Goal: Transaction & Acquisition: Purchase product/service

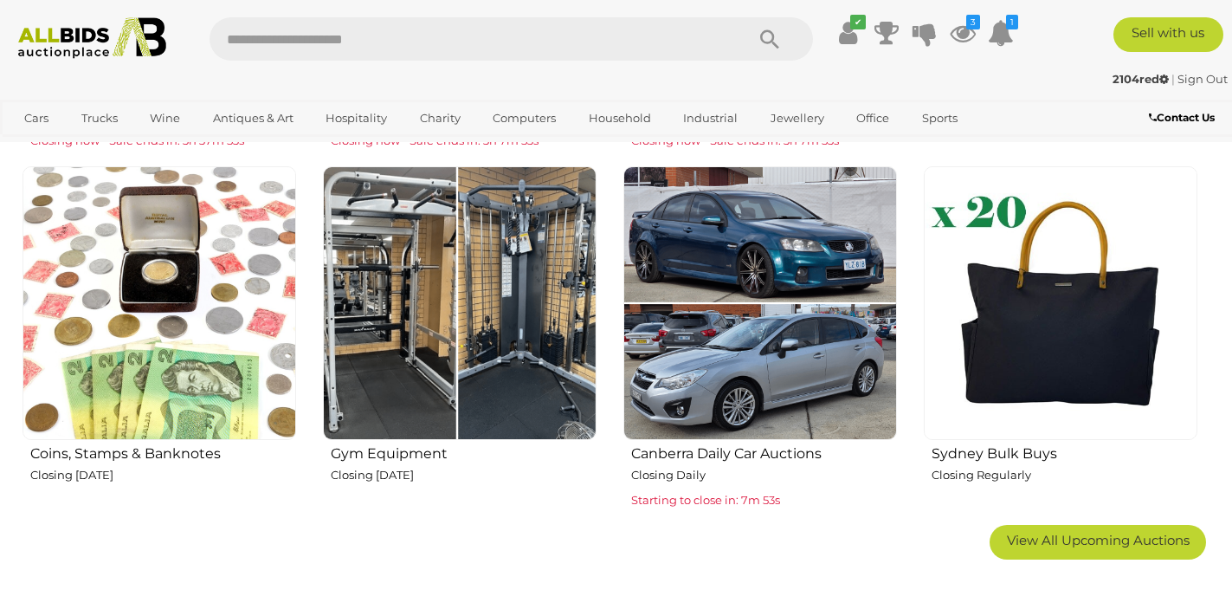
scroll to position [961, 0]
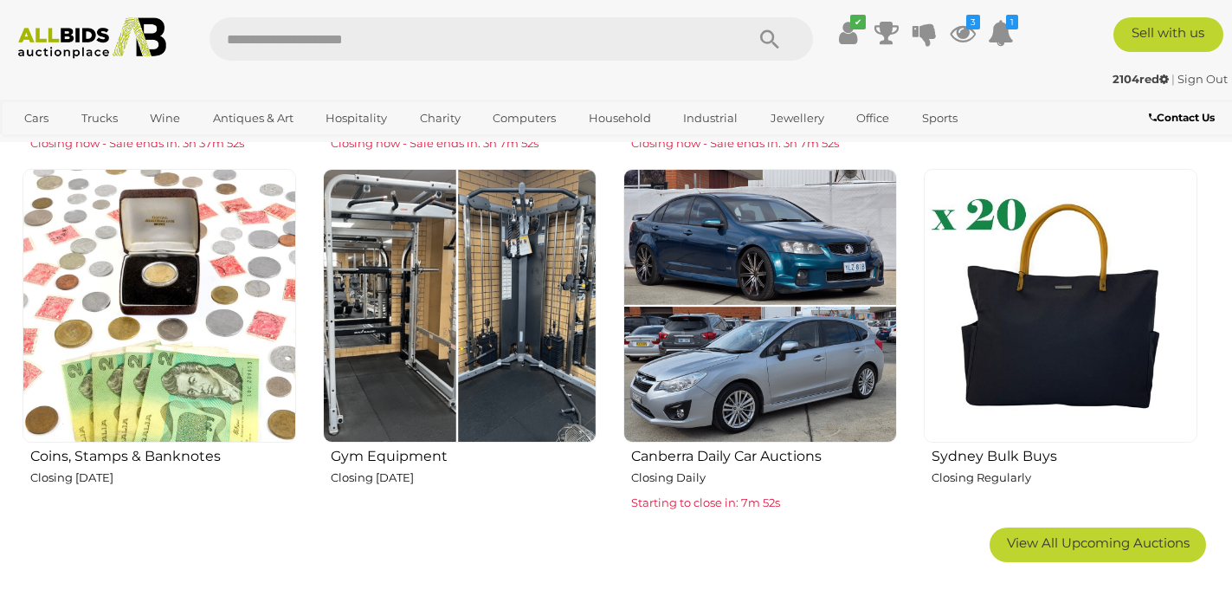
click at [734, 297] on img at bounding box center [760, 306] width 274 height 274
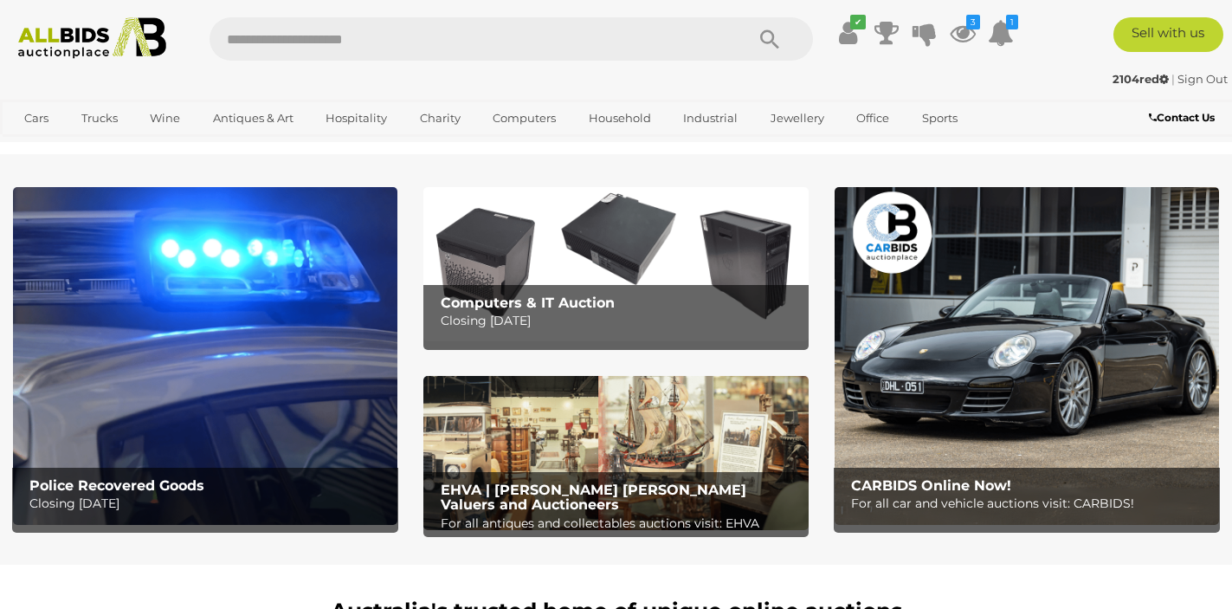
click at [247, 387] on img at bounding box center [205, 355] width 384 height 337
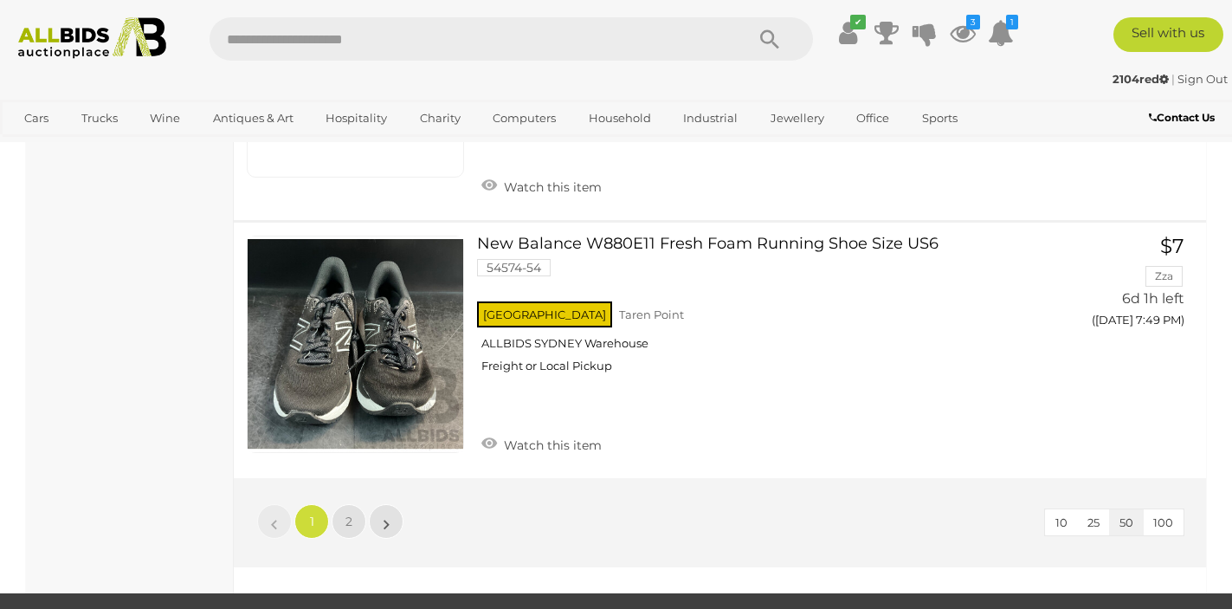
scroll to position [13247, 0]
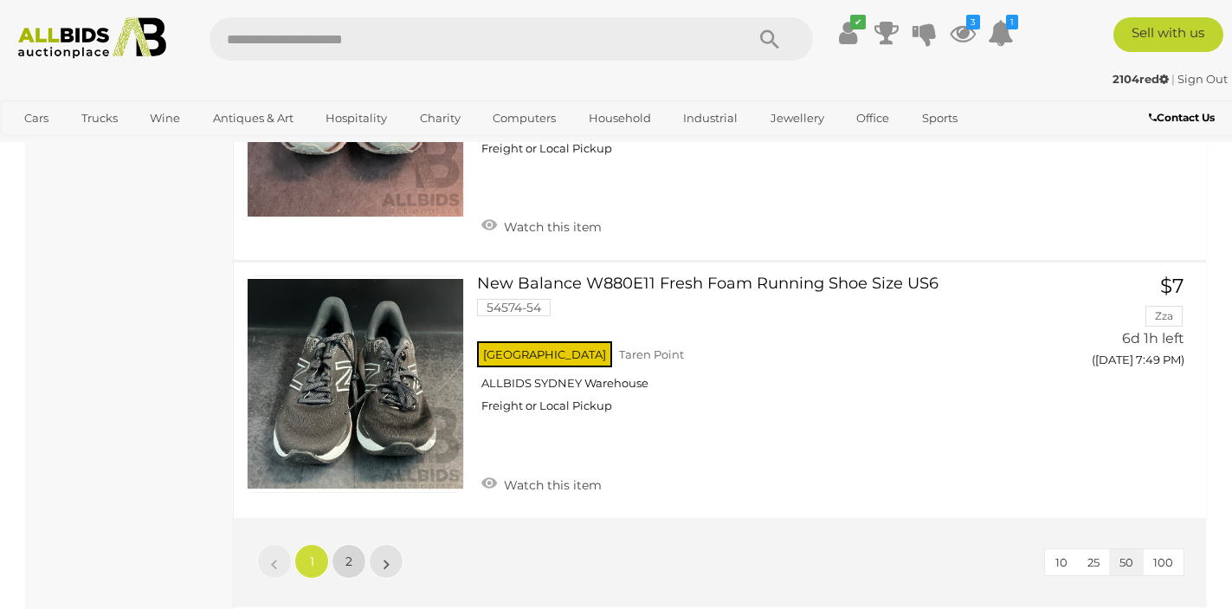
click at [353, 544] on link "2" at bounding box center [349, 561] width 35 height 35
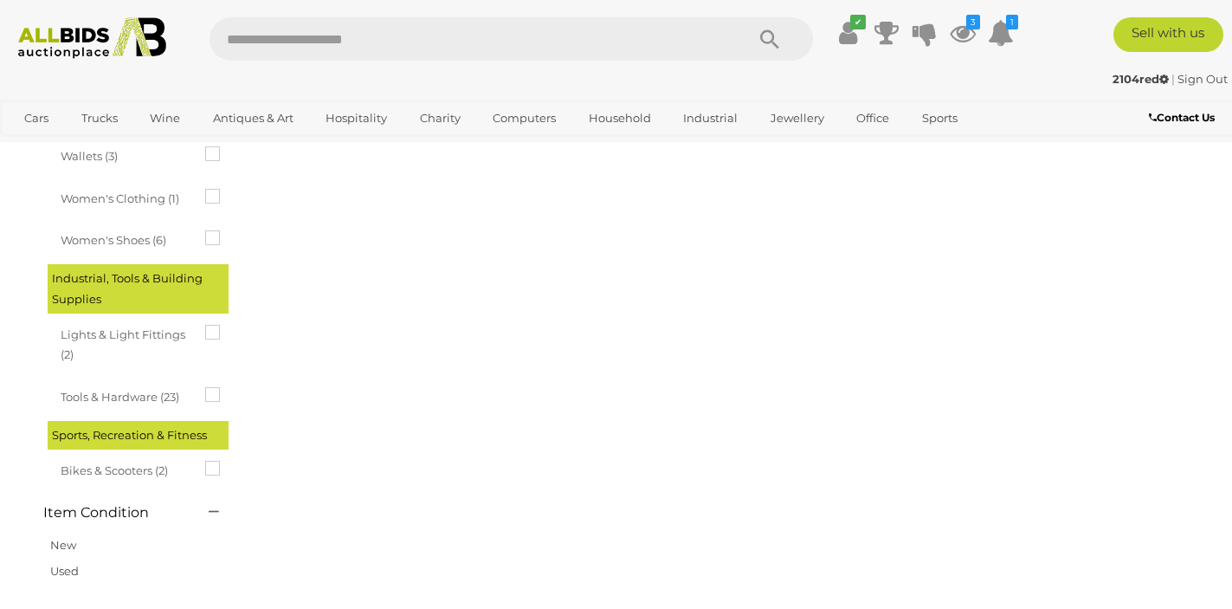
scroll to position [265, 0]
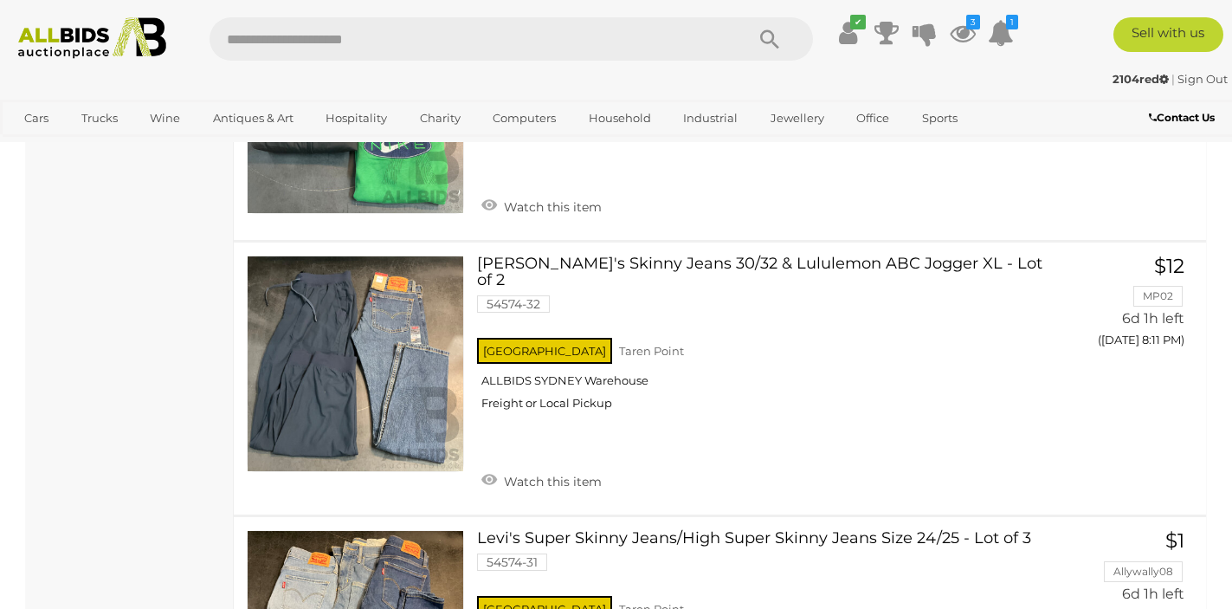
scroll to position [6767, 0]
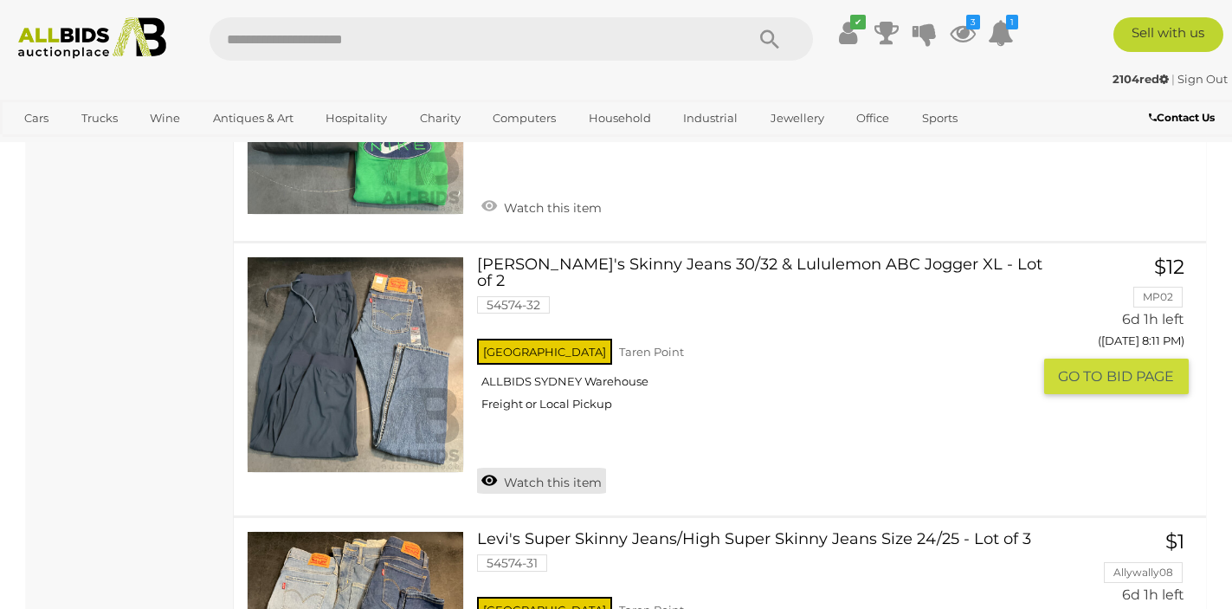
click at [493, 467] on link "Watch this item" at bounding box center [541, 480] width 129 height 26
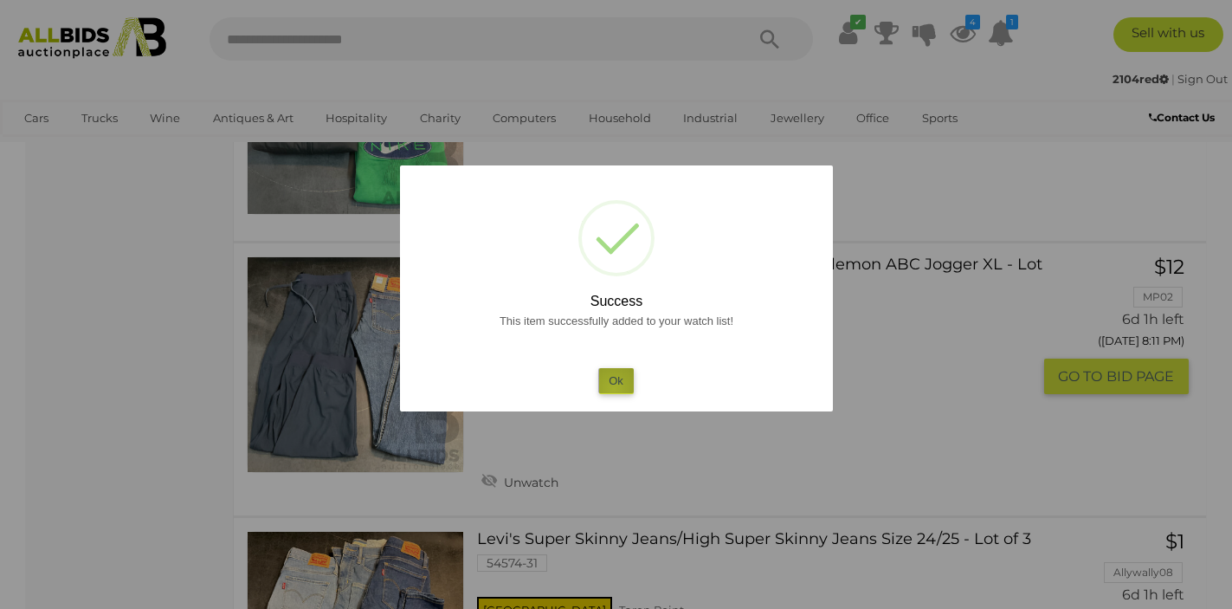
click at [614, 388] on button "Ok" at bounding box center [615, 380] width 35 height 25
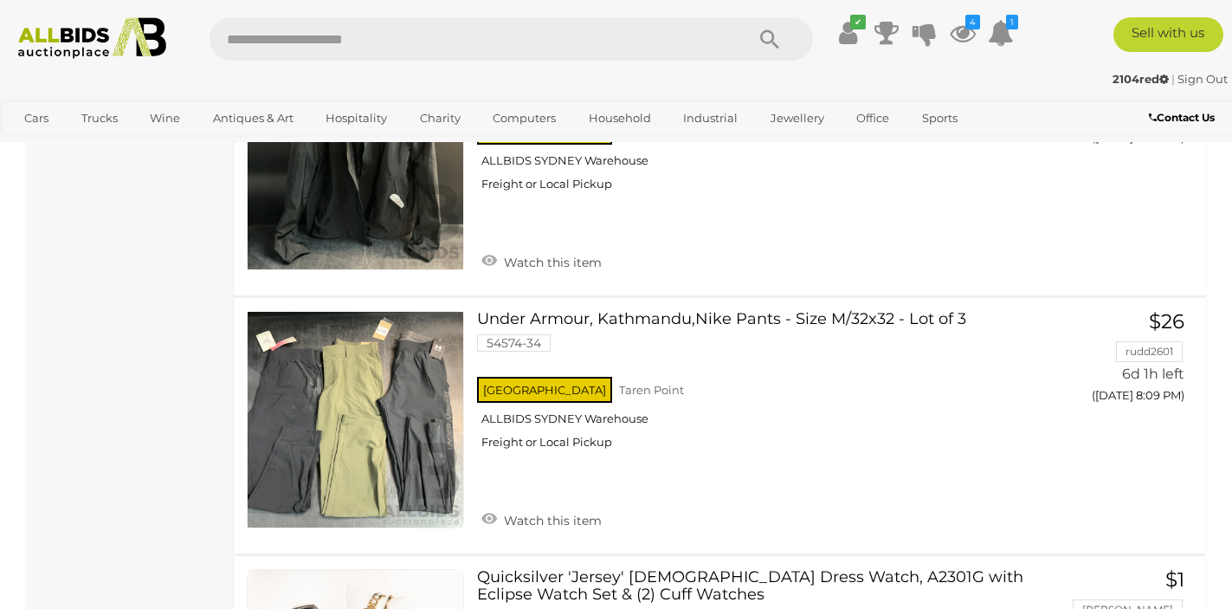
scroll to position [5657, 0]
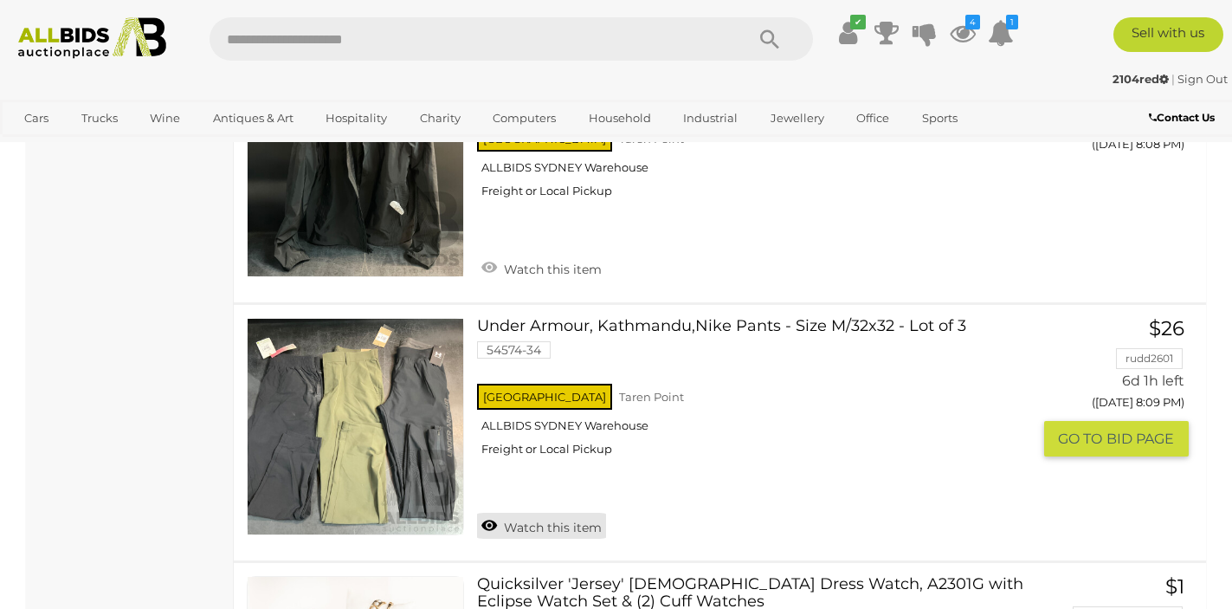
click at [487, 513] on link "Watch this item" at bounding box center [541, 526] width 129 height 26
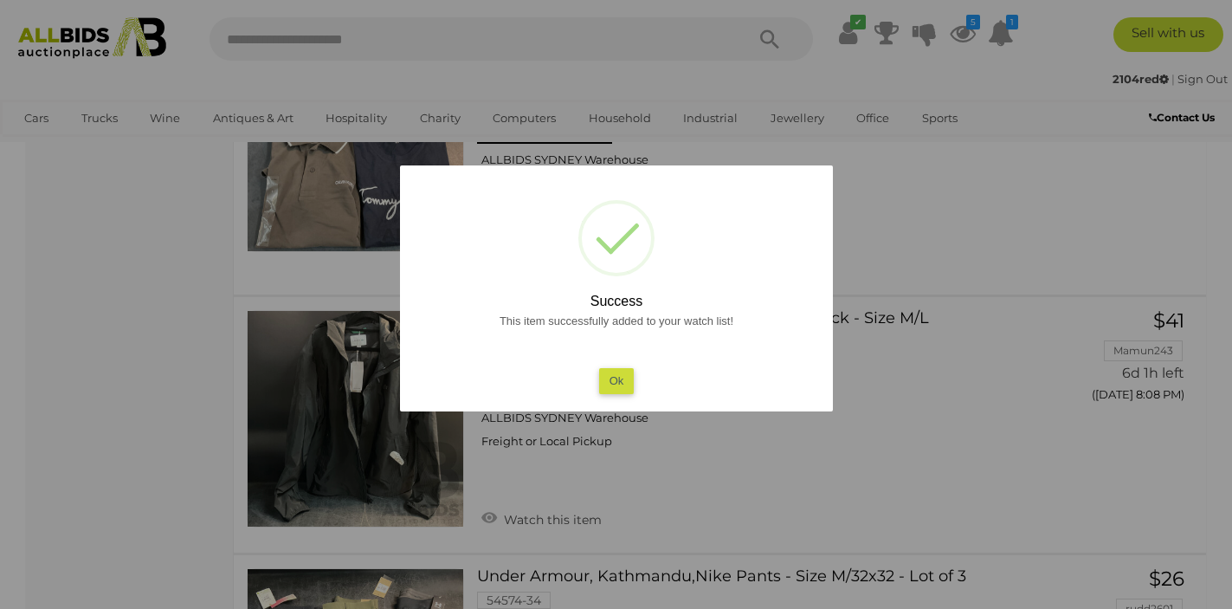
scroll to position [5405, 0]
click at [610, 377] on button "Ok" at bounding box center [615, 380] width 35 height 25
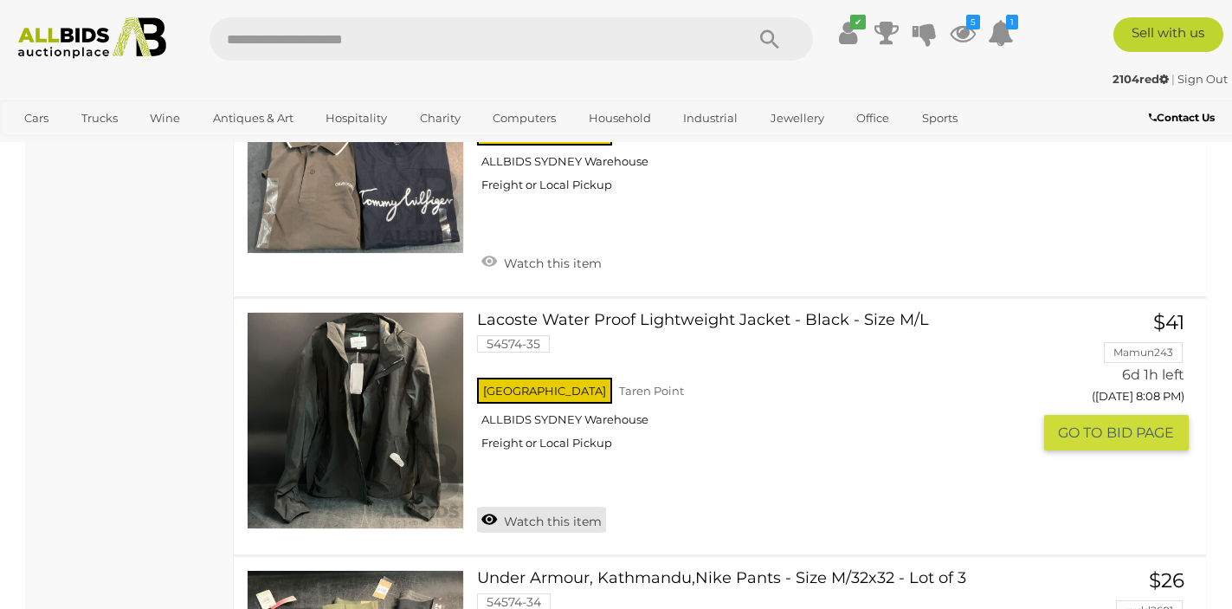
click at [493, 506] on link "Watch this item" at bounding box center [541, 519] width 129 height 26
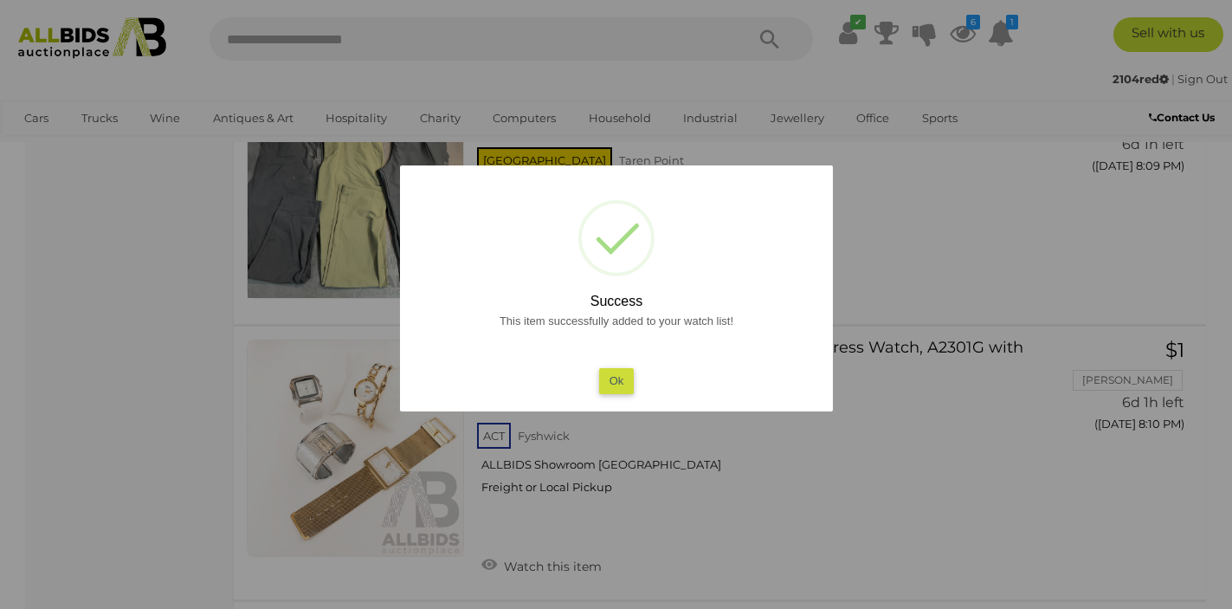
scroll to position [5898, 0]
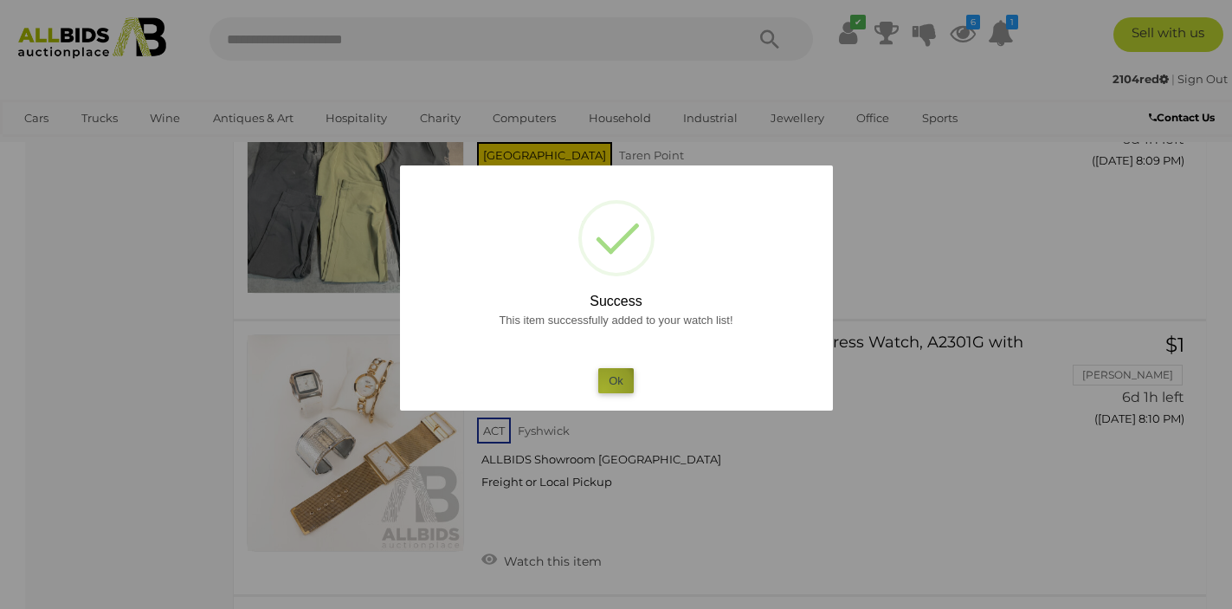
click at [603, 390] on button "Ok" at bounding box center [615, 380] width 35 height 25
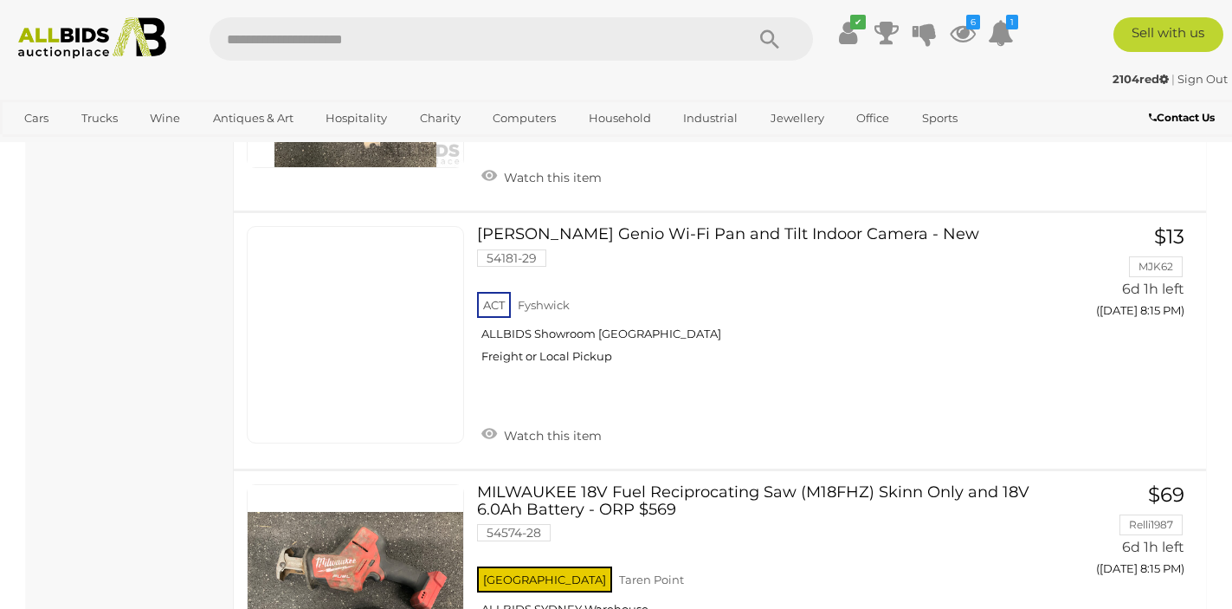
scroll to position [7670, 0]
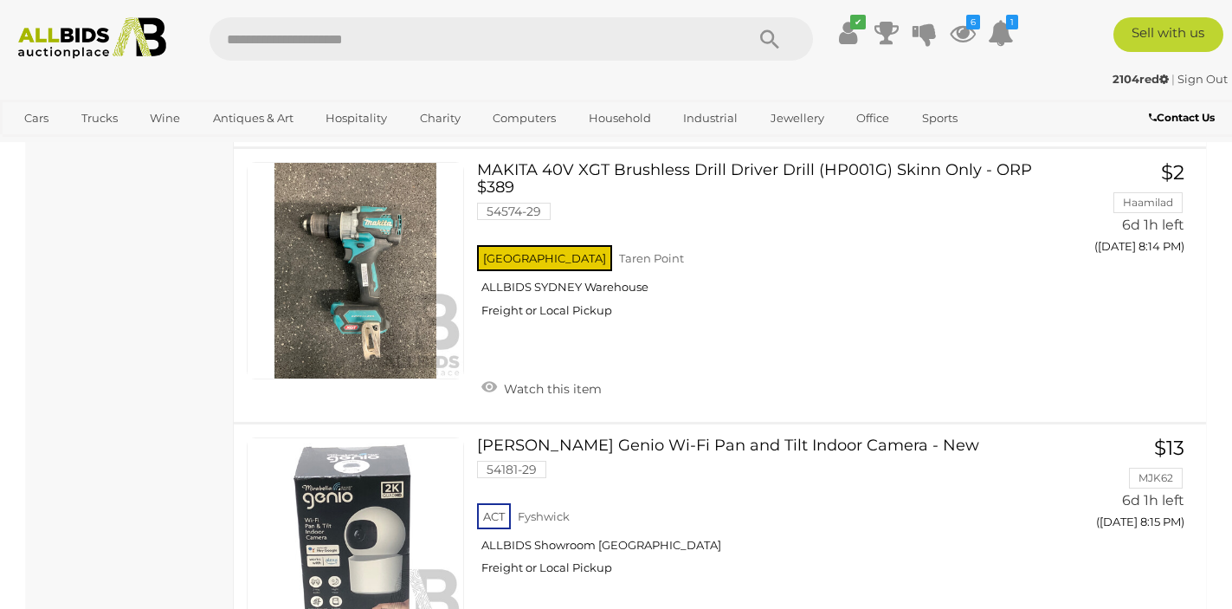
click at [86, 47] on img at bounding box center [92, 38] width 165 height 42
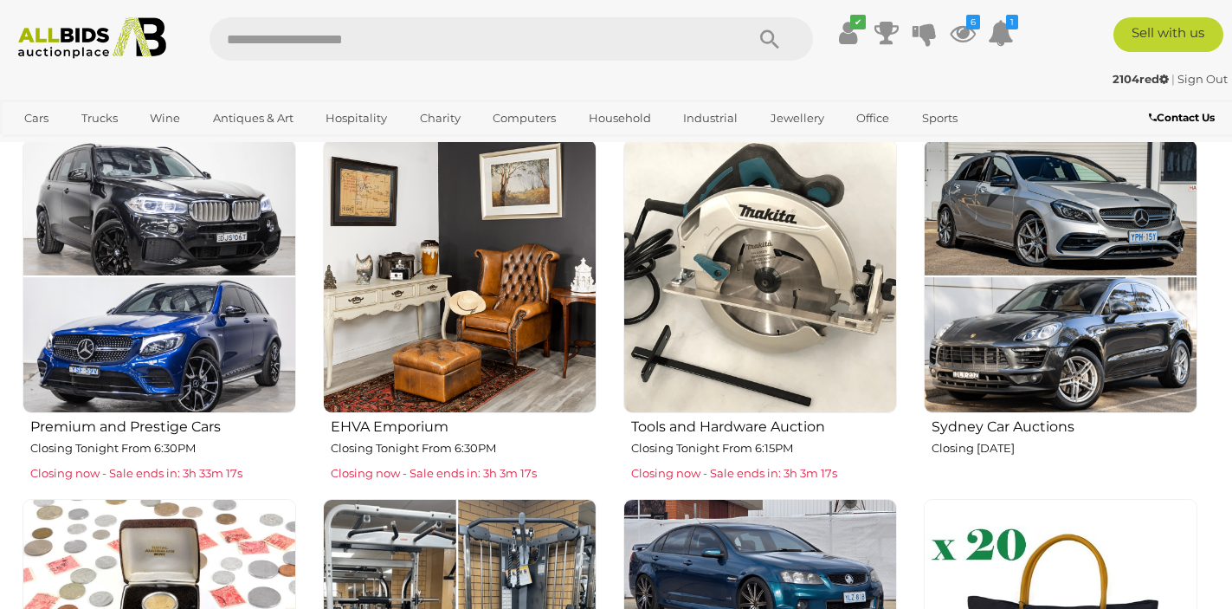
scroll to position [632, 0]
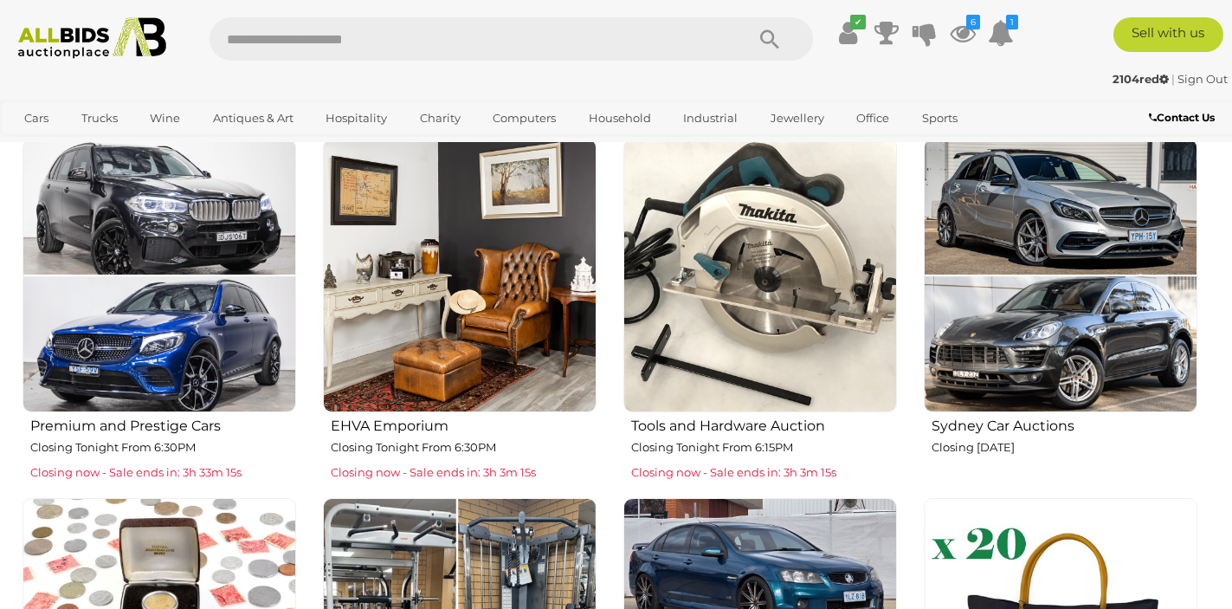
click at [155, 419] on h2 "Premium and Prestige Cars" at bounding box center [163, 424] width 266 height 20
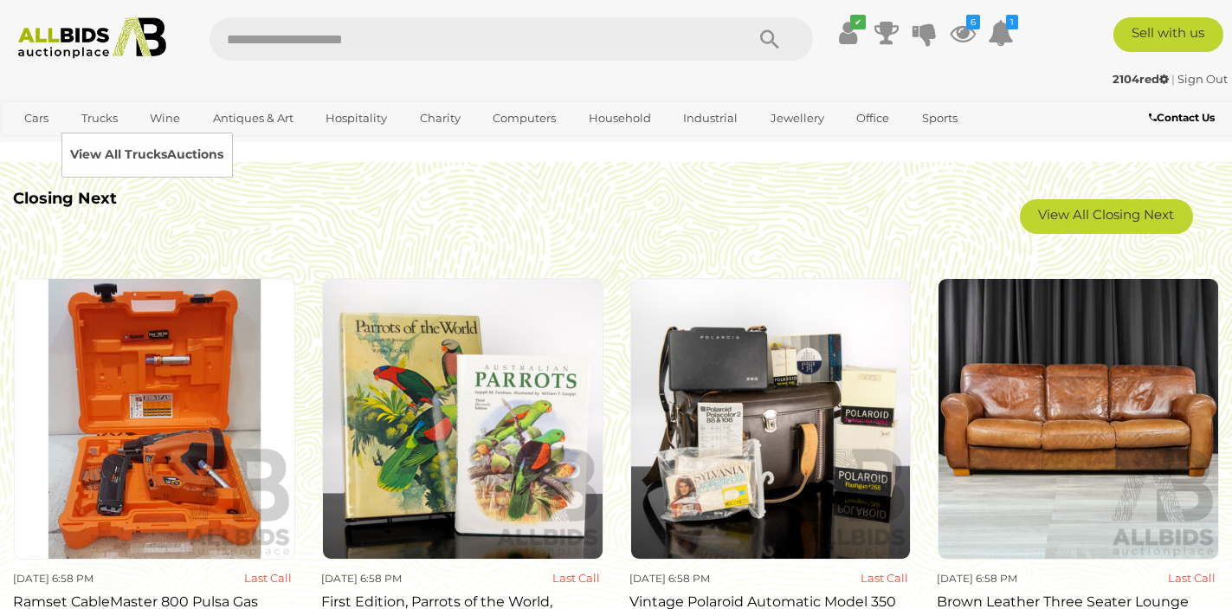
scroll to position [1439, 0]
click at [724, 405] on img at bounding box center [770, 418] width 281 height 281
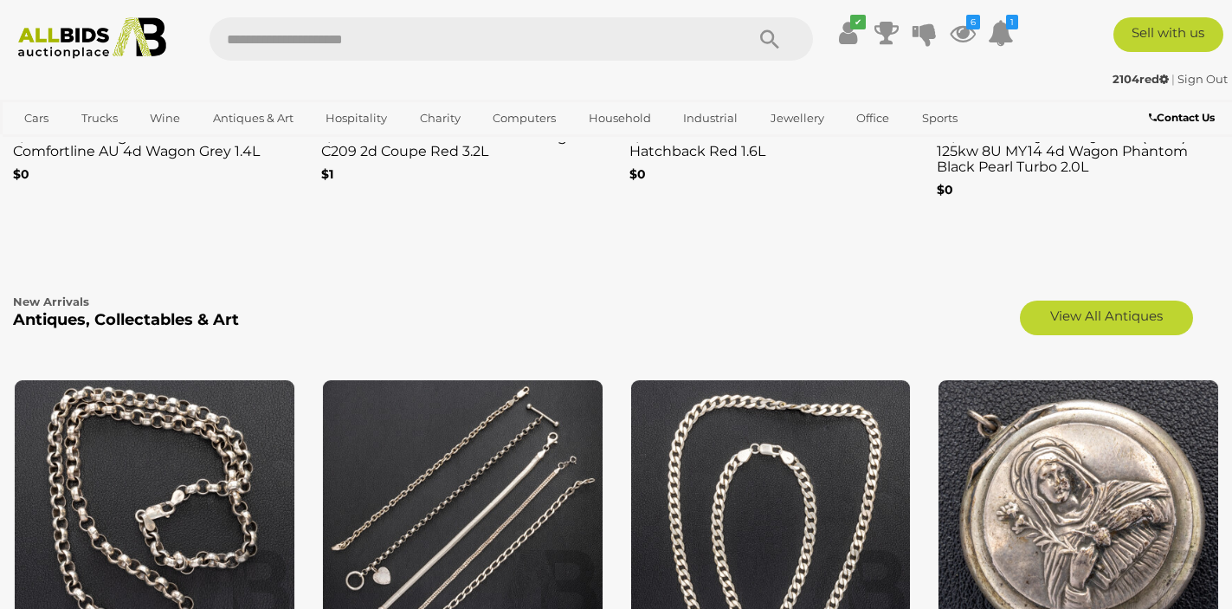
scroll to position [2557, 0]
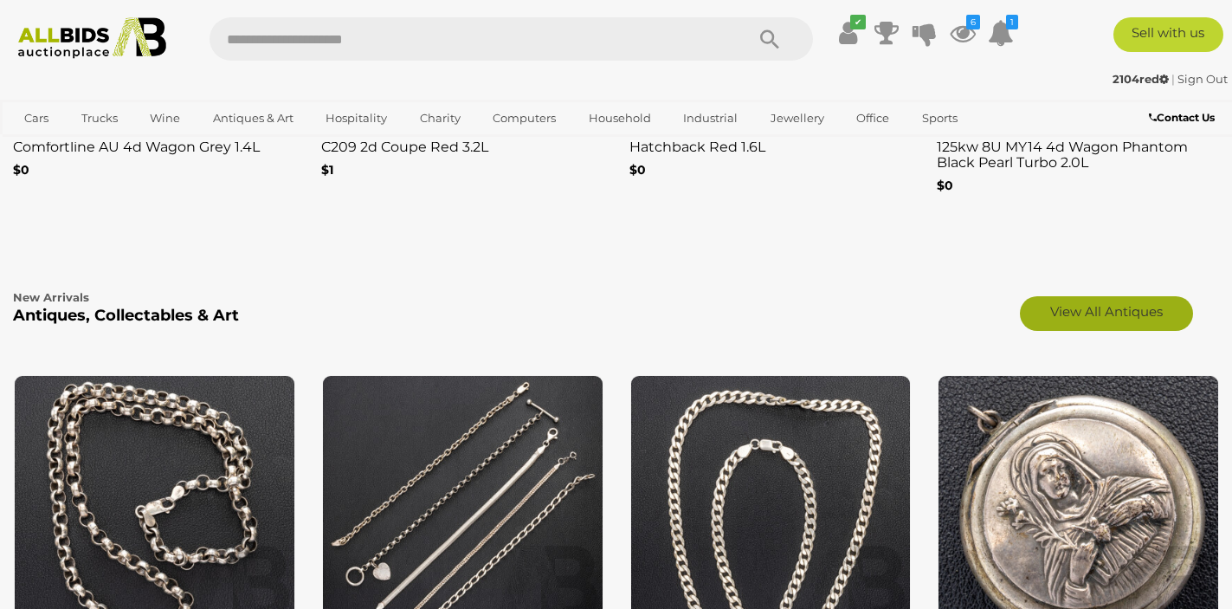
click at [1092, 296] on link "View All Antiques" at bounding box center [1106, 313] width 173 height 35
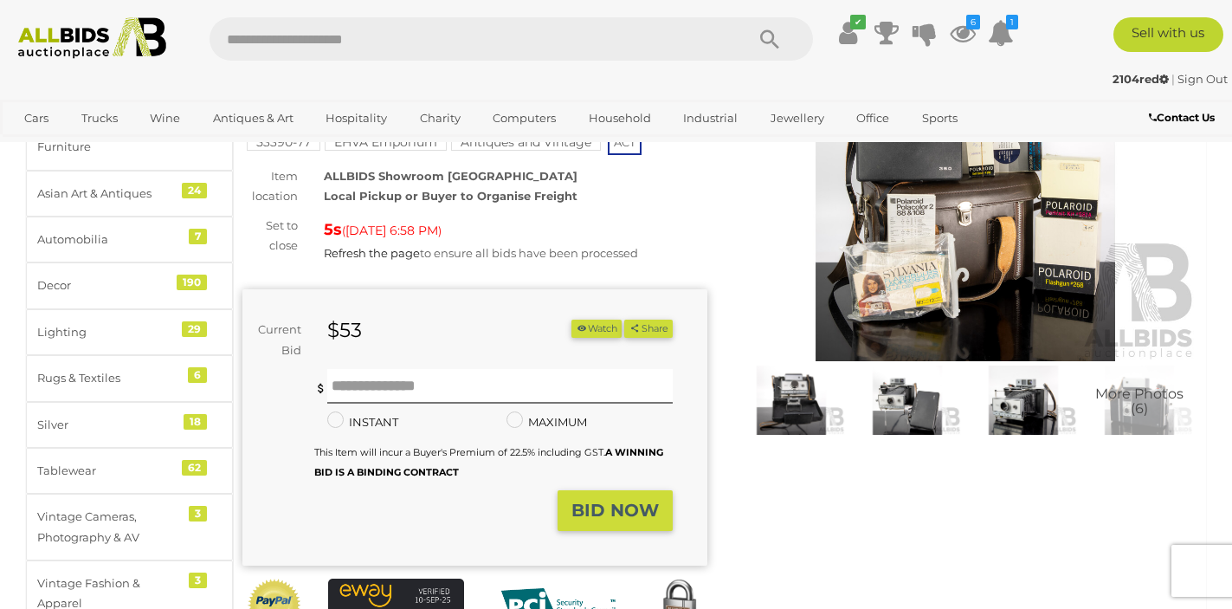
scroll to position [42, 0]
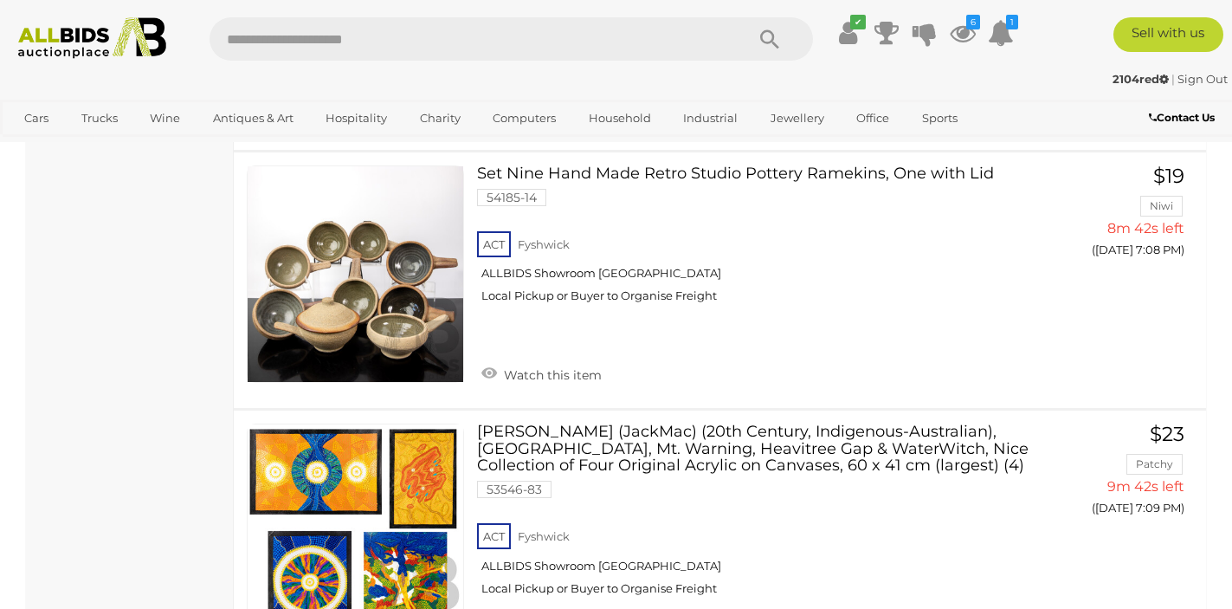
scroll to position [8836, 0]
